Goal: Task Accomplishment & Management: Use online tool/utility

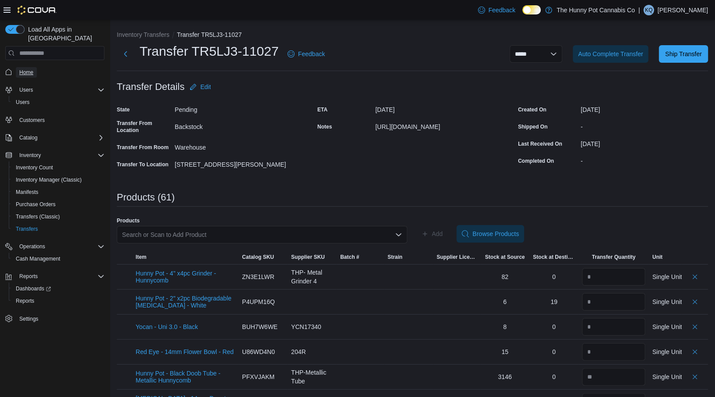
click at [22, 69] on span "Home" at bounding box center [26, 72] width 14 height 7
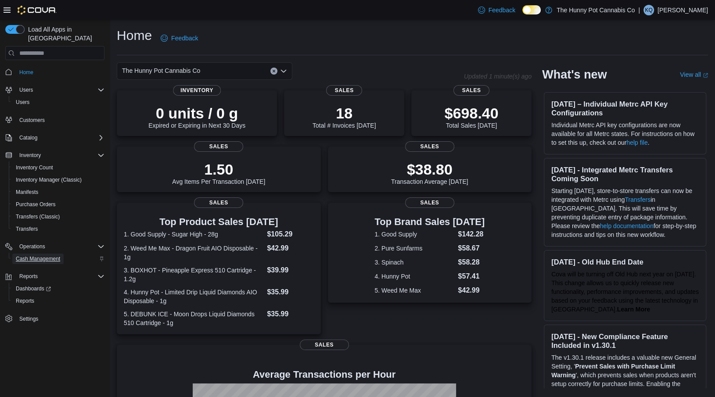
click at [28, 255] on span "Cash Management" at bounding box center [38, 258] width 44 height 7
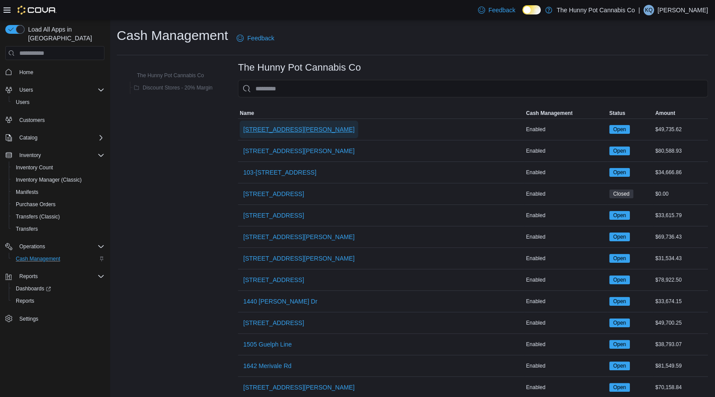
click at [262, 133] on span "[STREET_ADDRESS][PERSON_NAME]" at bounding box center [298, 129] width 111 height 9
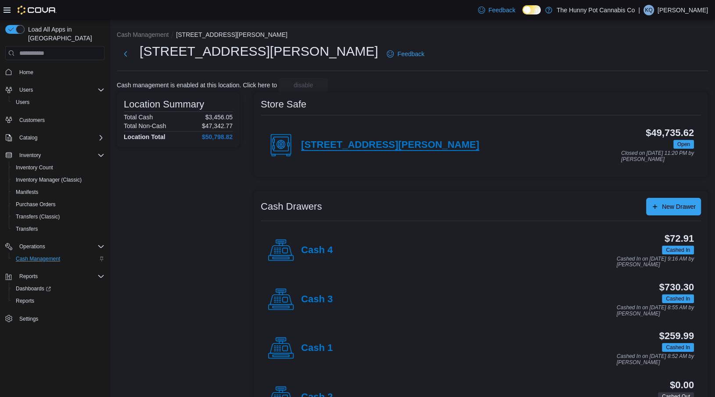
click at [360, 142] on h4 "[STREET_ADDRESS][PERSON_NAME]" at bounding box center [390, 145] width 178 height 11
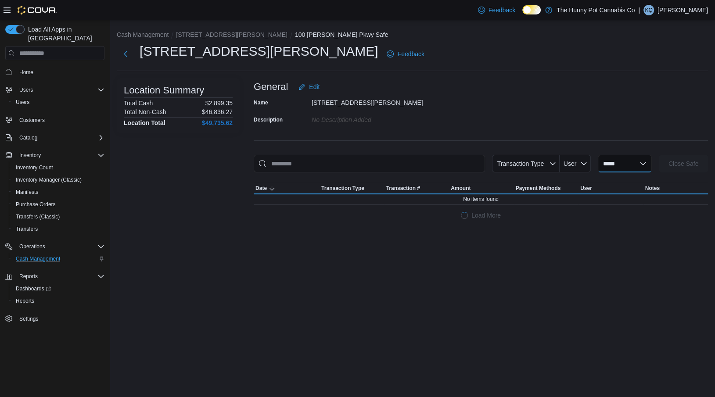
click at [609, 169] on select "**********" at bounding box center [625, 164] width 54 height 18
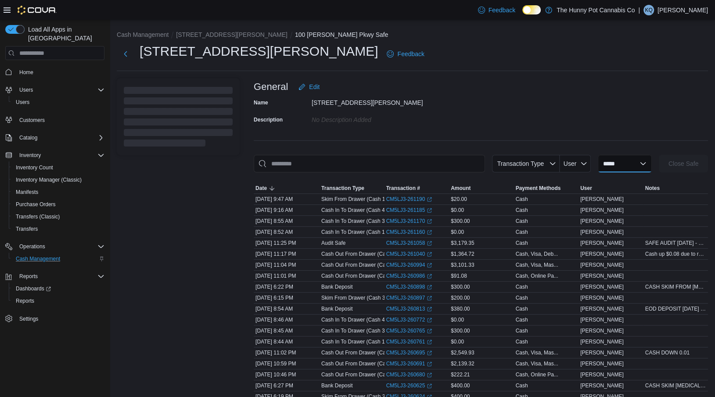
select select "**********"
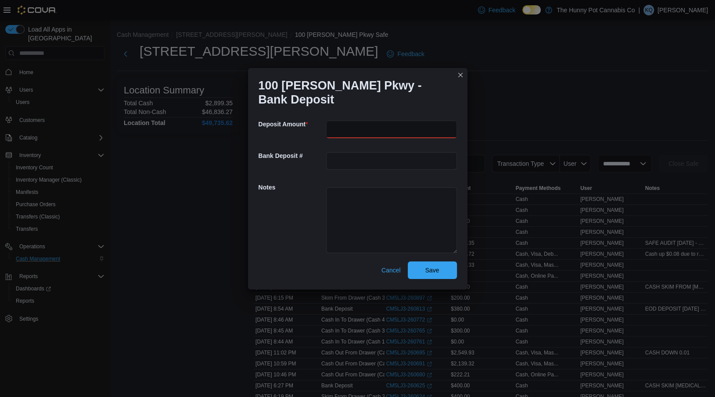
click at [374, 134] on input "number" at bounding box center [391, 130] width 131 height 18
type input "***"
paste textarea "******* ********"
type textarea "**********"
click at [442, 266] on span "Save" at bounding box center [432, 270] width 39 height 18
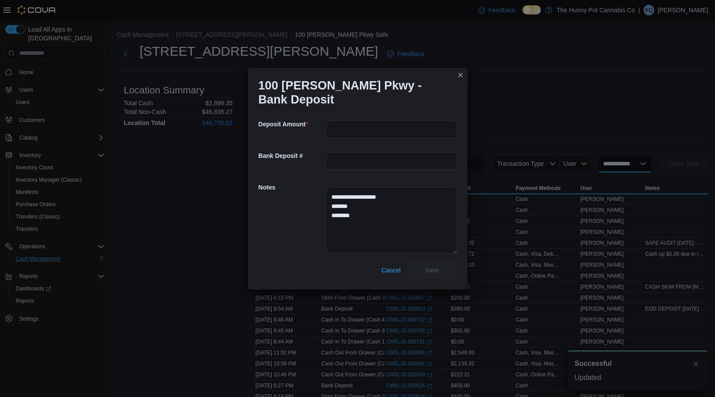
select select
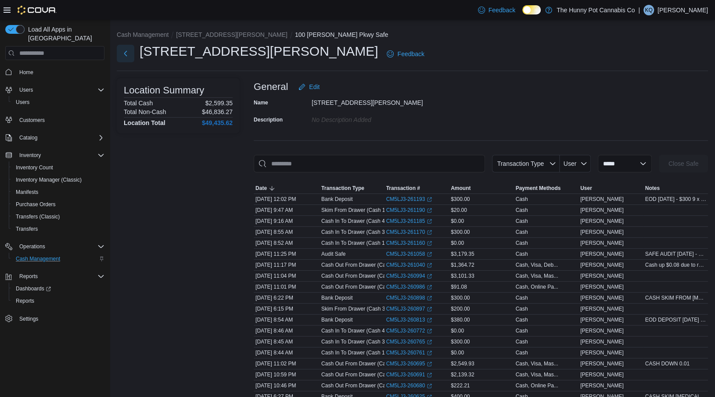
click at [131, 53] on button "Next" at bounding box center [126, 54] width 18 height 18
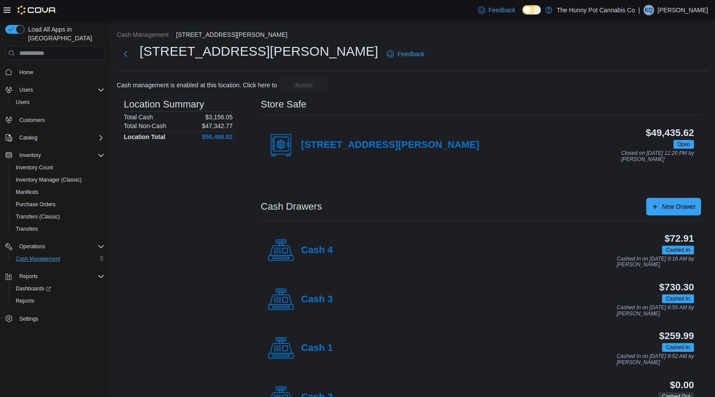
click at [300, 298] on div "Cash 3" at bounding box center [300, 300] width 65 height 26
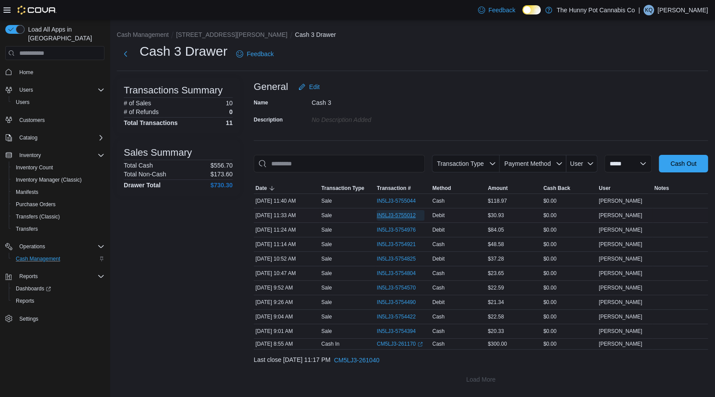
click at [382, 213] on span "IN5LJ3-5755012" at bounding box center [396, 215] width 39 height 7
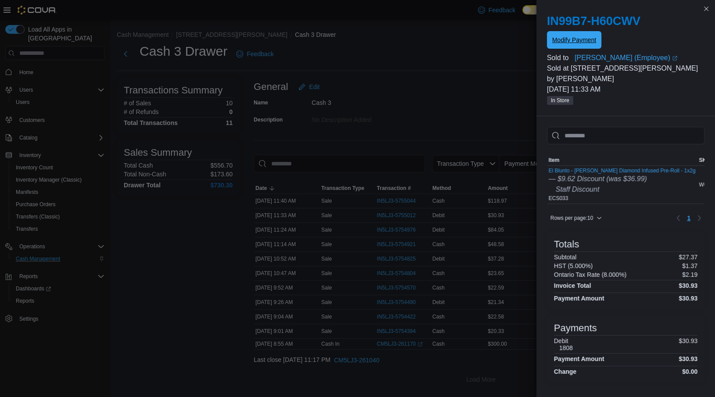
click at [570, 41] on span "Modify Payment" at bounding box center [574, 40] width 44 height 9
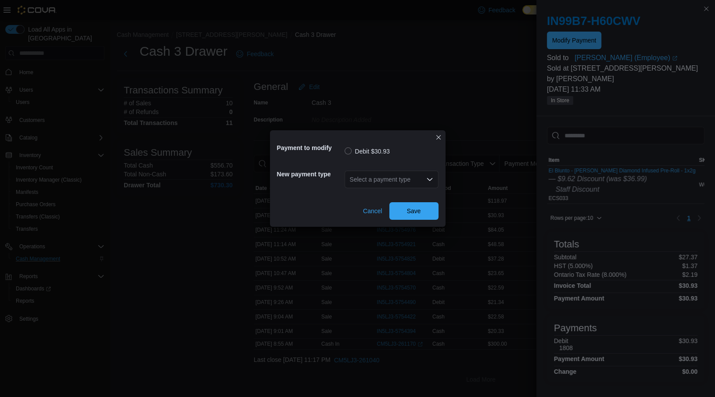
click at [391, 178] on div "Select a payment type" at bounding box center [392, 180] width 94 height 18
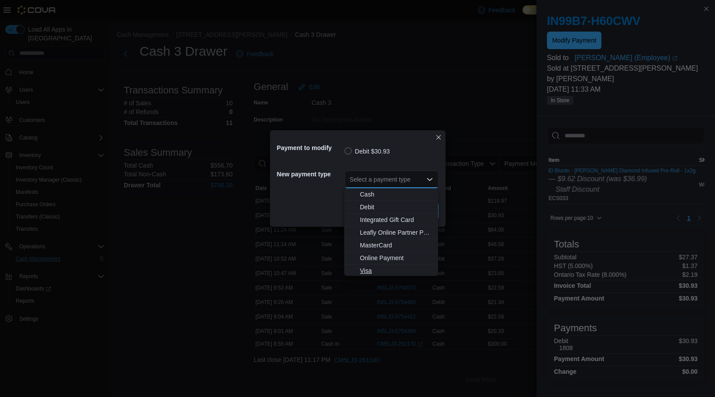
click at [365, 272] on span "Visa" at bounding box center [396, 270] width 73 height 9
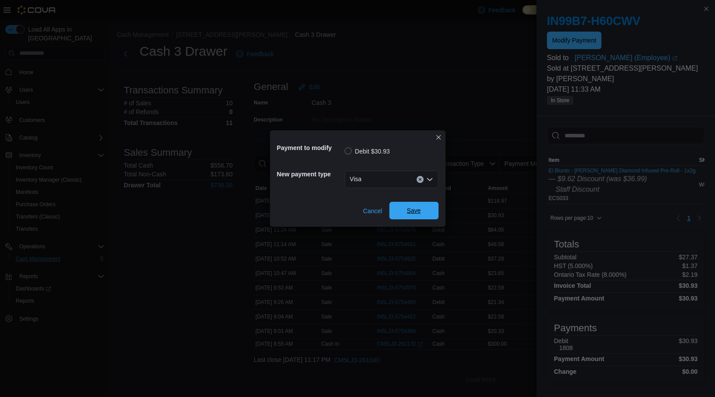
click at [396, 212] on span "Save" at bounding box center [414, 211] width 39 height 18
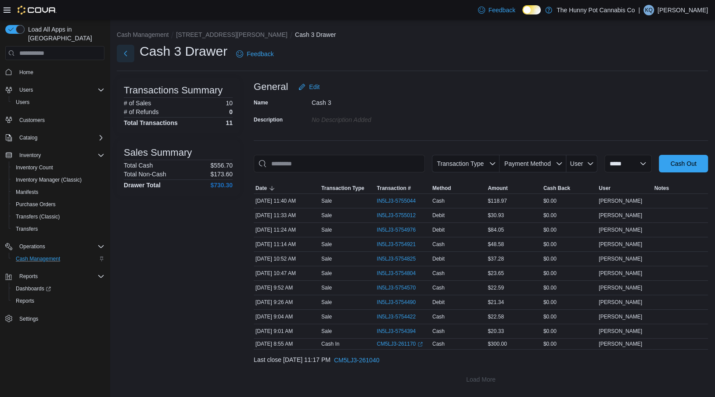
click at [126, 54] on button "Next" at bounding box center [126, 54] width 18 height 18
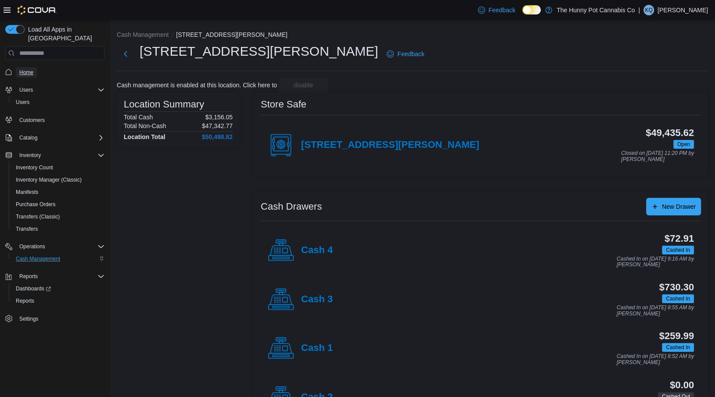
click at [22, 68] on span "Home" at bounding box center [26, 72] width 14 height 11
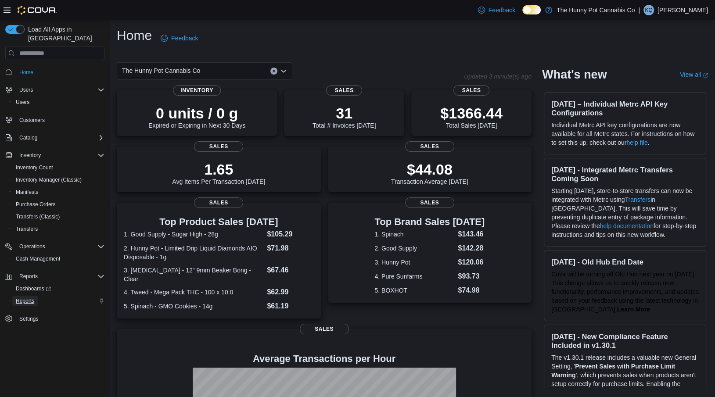
click at [23, 298] on span "Reports" at bounding box center [25, 301] width 18 height 7
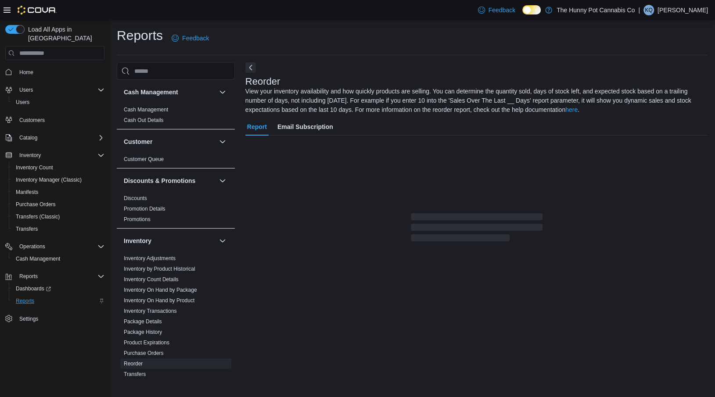
scroll to position [0, 0]
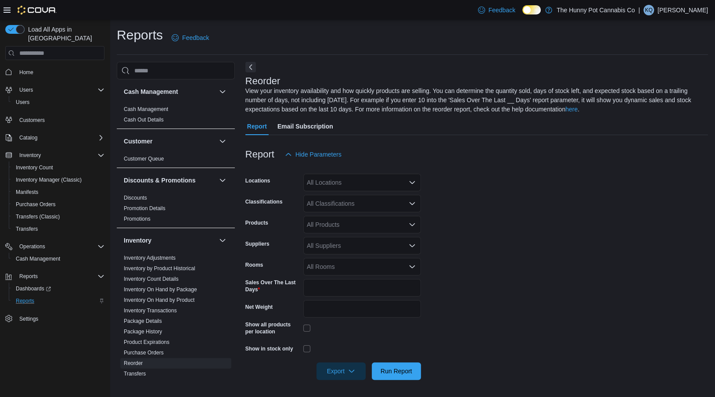
click at [387, 182] on div "All Locations" at bounding box center [362, 183] width 118 height 18
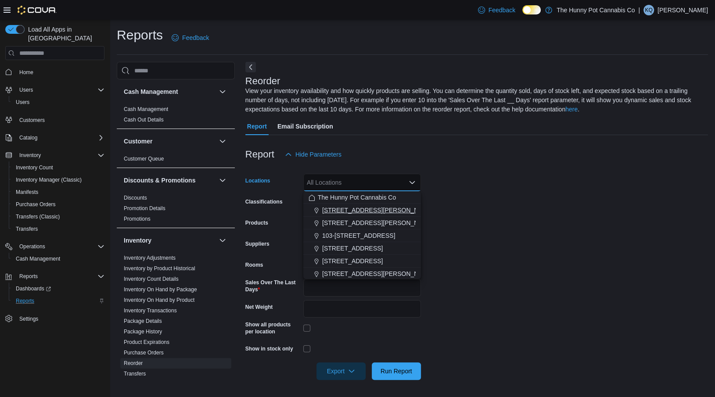
click at [356, 211] on span "[STREET_ADDRESS][PERSON_NAME]" at bounding box center [377, 210] width 111 height 9
click at [470, 199] on form "Locations 100 Jamieson Pkwy Combo box. Selected. 100 Jamieson Pkwy. Press Backs…" at bounding box center [476, 271] width 463 height 217
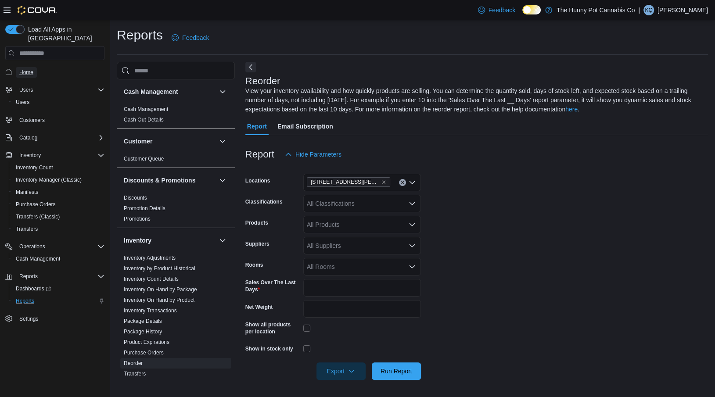
click at [18, 67] on link "Home" at bounding box center [26, 72] width 21 height 11
